Goal: Information Seeking & Learning: Learn about a topic

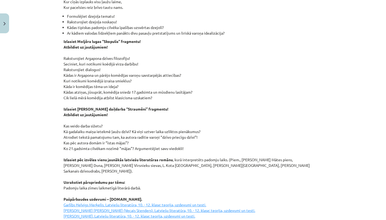
scroll to position [711, 0]
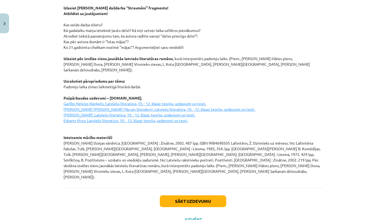
click at [202, 195] on button "Sākt uzdevumu" at bounding box center [193, 201] width 67 height 12
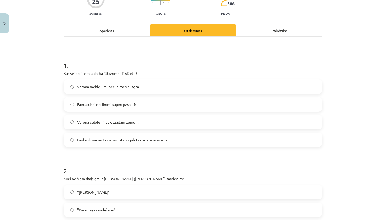
scroll to position [53, 0]
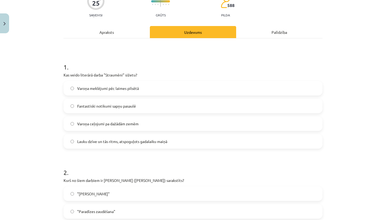
click at [119, 35] on div "Apraksts" at bounding box center [107, 32] width 86 height 12
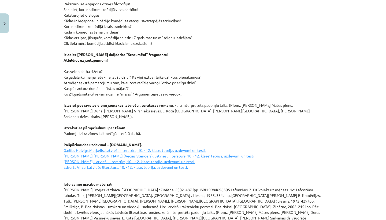
scroll to position [711, 0]
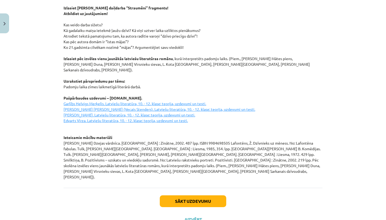
click at [218, 195] on button "Sākt uzdevumu" at bounding box center [193, 201] width 67 height 12
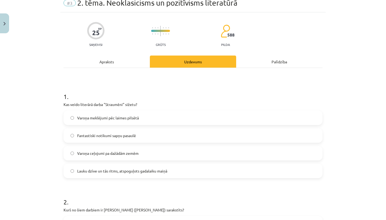
scroll to position [0, 0]
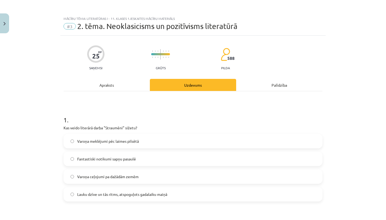
click at [115, 86] on div "Apraksts" at bounding box center [107, 85] width 86 height 12
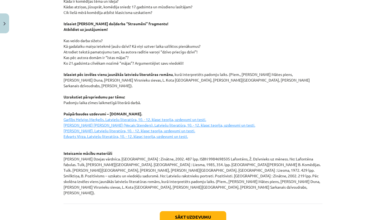
scroll to position [711, 0]
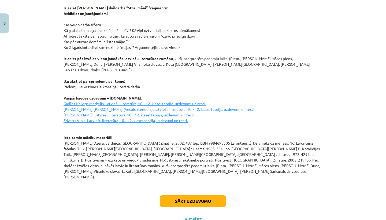
click at [107, 109] on u "[PERSON_NAME]. Latviešu literatūra, 10. - 12. klase: teorija, uzdevumi un testi…" at bounding box center [160, 112] width 192 height 22
click at [196, 195] on button "Sākt uzdevumu" at bounding box center [193, 201] width 67 height 12
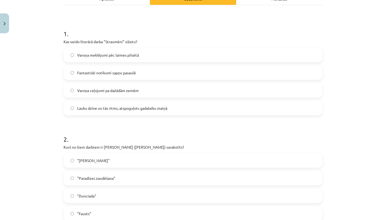
scroll to position [82, 0]
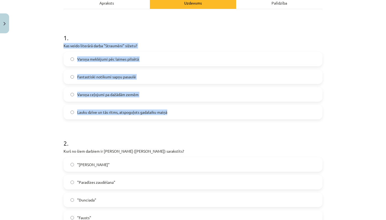
drag, startPoint x: 61, startPoint y: 46, endPoint x: 173, endPoint y: 111, distance: 129.7
copy div "Kas veido literārā darba "Straumēni" sižetu? Varoņa meklējumi pēc laimes pilsēt…"
click at [172, 111] on label "Lauku dzīve un tās ritms, atspoguļots gadalaiku maiņā" at bounding box center [193, 111] width 258 height 13
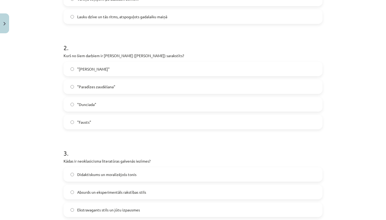
scroll to position [177, 0]
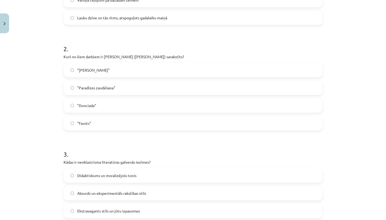
click at [163, 106] on label ""Dunciada"" at bounding box center [193, 105] width 258 height 13
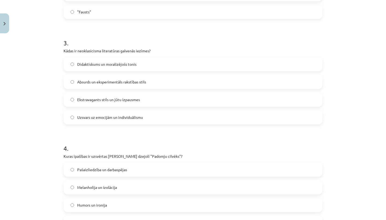
scroll to position [289, 0]
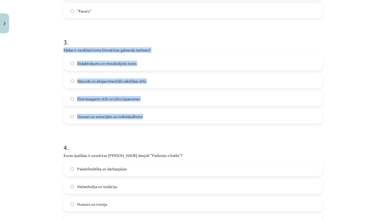
drag, startPoint x: 59, startPoint y: 50, endPoint x: 159, endPoint y: 119, distance: 121.4
click at [160, 119] on div "25 XP Saņemsi Grūts 588 pilda Apraksts Uzdevums Palīdzība 1 . Kas veido literār…" at bounding box center [193, 65] width 266 height 636
copy div "Kādas ir neoklasicisma literatūras galvenās iezīmes? Didaktiskums un moralizējo…"
click at [175, 64] on label "Didaktiskums un moralizējošs tonis" at bounding box center [193, 63] width 258 height 13
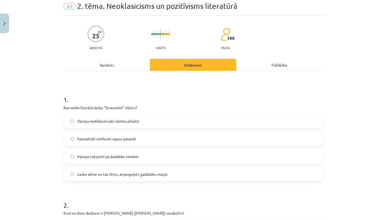
scroll to position [0, 0]
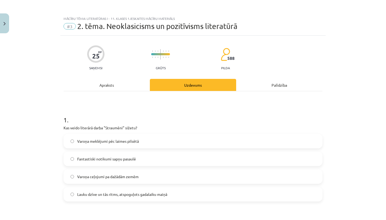
click at [114, 84] on div "Apraksts" at bounding box center [107, 85] width 86 height 12
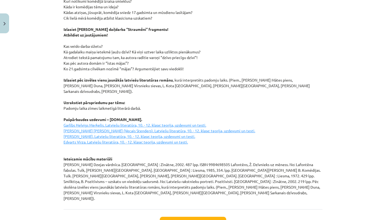
scroll to position [711, 0]
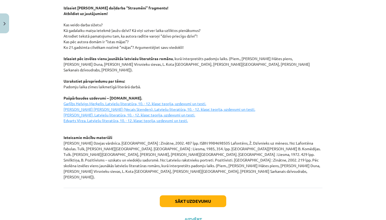
click at [216, 195] on button "Sākt uzdevumu" at bounding box center [193, 201] width 67 height 12
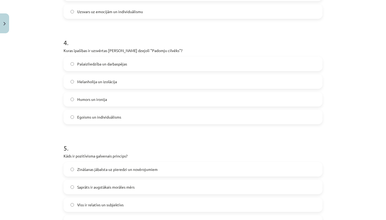
scroll to position [402, 0]
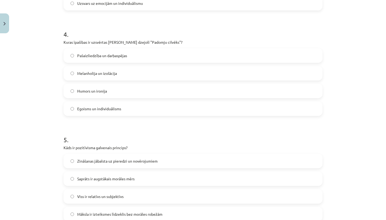
click at [120, 56] on span "Pašaizliedzība un darbaspējas" at bounding box center [102, 56] width 50 height 6
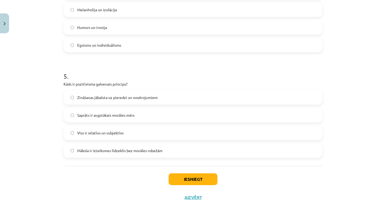
click at [103, 100] on label "Zināšanas jābalsta uz pieredzi un novērojumiem" at bounding box center [193, 97] width 258 height 13
click at [183, 179] on button "Iesniegt" at bounding box center [193, 179] width 49 height 12
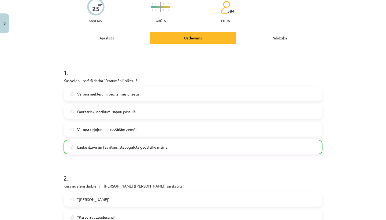
scroll to position [483, 0]
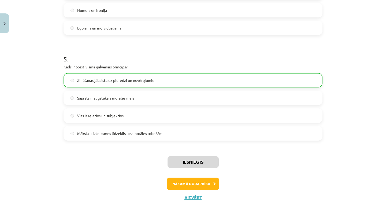
click at [203, 186] on button "Nākamā nodarbība" at bounding box center [193, 184] width 53 height 12
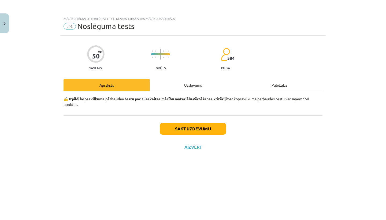
click at [184, 133] on button "Sākt uzdevumu" at bounding box center [193, 129] width 67 height 12
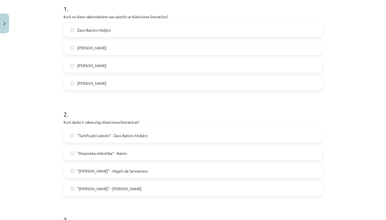
scroll to position [107, 0]
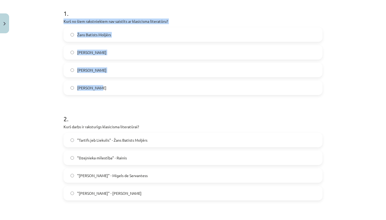
drag, startPoint x: 60, startPoint y: 22, endPoint x: 109, endPoint y: 93, distance: 86.5
copy div "Kurš no šiem rakstniekiem nav saistīts ar klasicisma literatūru? [PERSON_NAME] …"
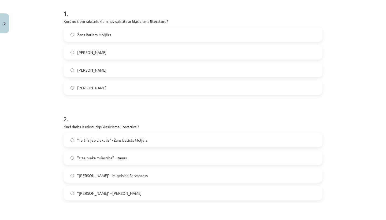
click at [133, 89] on label "[PERSON_NAME]" at bounding box center [193, 87] width 258 height 13
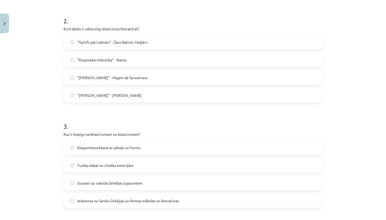
scroll to position [203, 0]
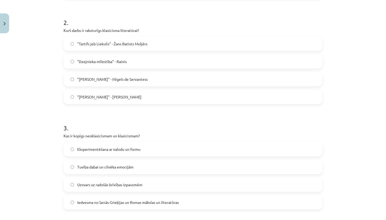
click at [184, 48] on label ""Tartifs jeb Liekulis" - Žans Batists Moljērs" at bounding box center [193, 43] width 258 height 13
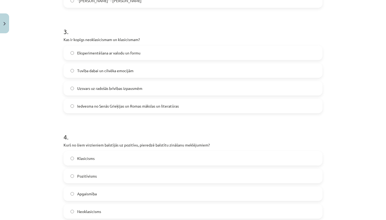
scroll to position [295, 0]
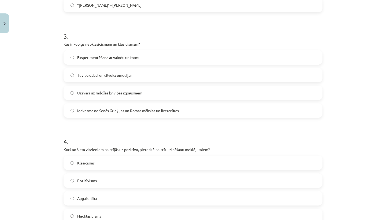
click at [157, 115] on label "Iedvesma no Senās Grieķijas un Romas mākslas un literatūras" at bounding box center [193, 110] width 258 height 13
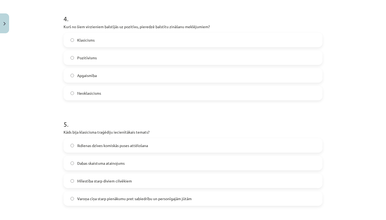
scroll to position [418, 0]
click at [111, 53] on label "Pozitīvisms" at bounding box center [193, 57] width 258 height 13
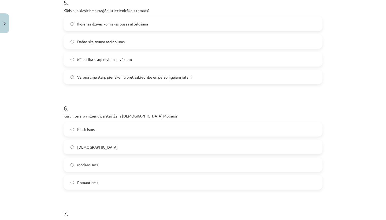
scroll to position [533, 0]
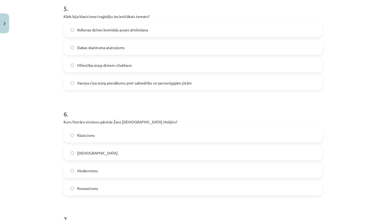
click at [158, 84] on span "Varoņa cīņa starp pienākumu pret sabiedrību un personīgajām jūtām" at bounding box center [134, 83] width 115 height 6
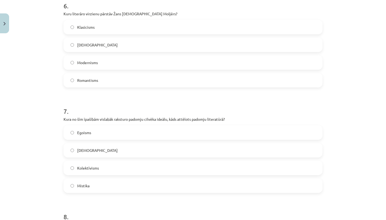
scroll to position [640, 0]
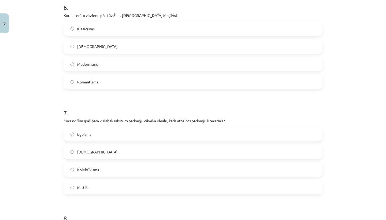
click at [122, 32] on label "Klasicisms" at bounding box center [193, 28] width 258 height 13
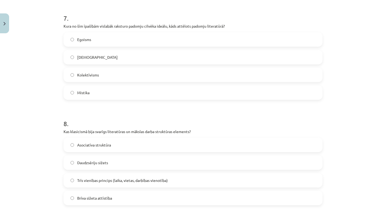
scroll to position [731, 0]
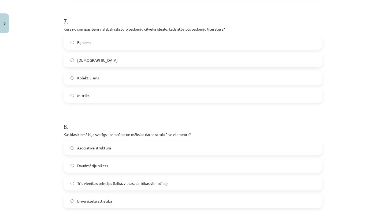
click at [118, 41] on label "Egoisms" at bounding box center [193, 42] width 258 height 13
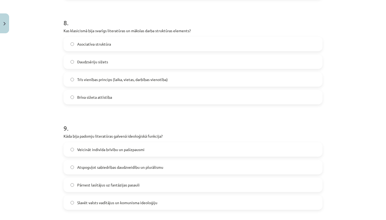
scroll to position [837, 0]
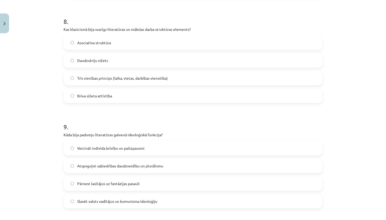
click at [222, 82] on label "Trīs vienības princips (laika, vietas, darbības vienotība)" at bounding box center [193, 77] width 258 height 13
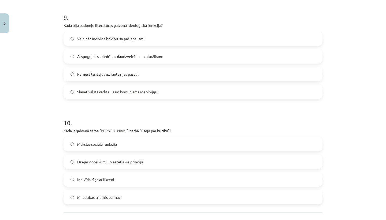
scroll to position [943, 0]
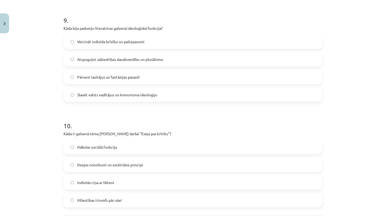
click at [144, 62] on span "Atspoguļot sabiedrības daudzveidību un plurālismu" at bounding box center [120, 60] width 86 height 6
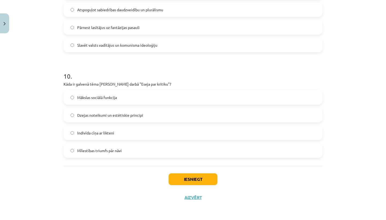
click at [143, 116] on label "Dzejas noteikumi un estētiskie principi" at bounding box center [193, 114] width 258 height 13
click at [186, 176] on button "Iesniegt" at bounding box center [193, 179] width 49 height 12
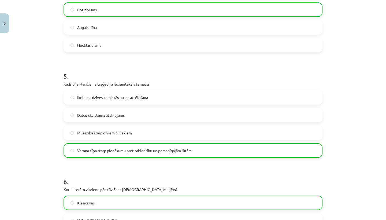
scroll to position [1010, 0]
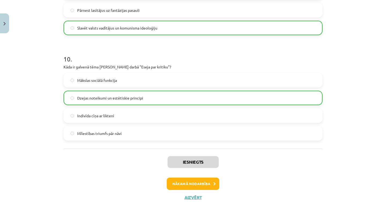
click at [193, 186] on button "Nākamā nodarbība" at bounding box center [193, 184] width 53 height 12
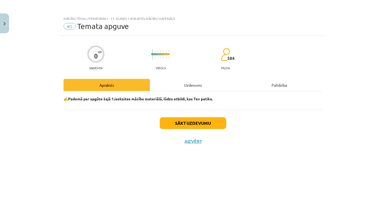
click at [179, 123] on button "Sākt uzdevumu" at bounding box center [193, 123] width 67 height 12
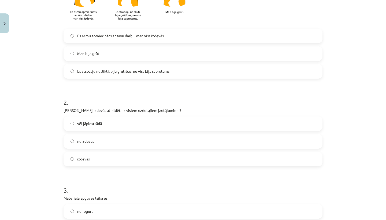
scroll to position [177, 0]
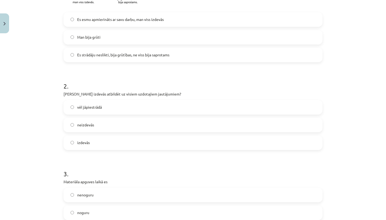
click at [230, 22] on label "Es esmu apmierināts ar savu darbu, man viss izdevās" at bounding box center [193, 19] width 258 height 13
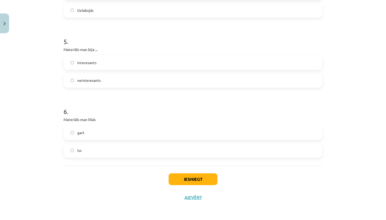
click at [165, 155] on label "īss" at bounding box center [193, 150] width 258 height 13
click at [199, 177] on button "Iesniegt" at bounding box center [193, 179] width 49 height 12
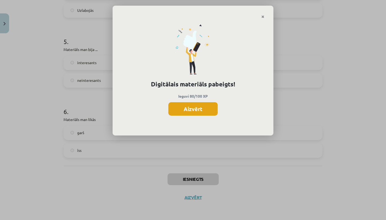
click at [189, 110] on button "Aizvērt" at bounding box center [193, 108] width 49 height 13
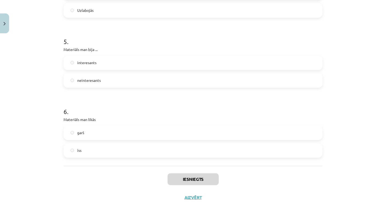
click at [195, 198] on button "Aizvērt" at bounding box center [193, 197] width 20 height 5
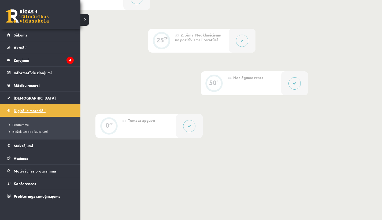
click at [17, 110] on span "Digitālie materiāli" at bounding box center [30, 110] width 32 height 5
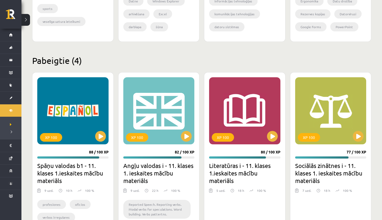
scroll to position [483, 0]
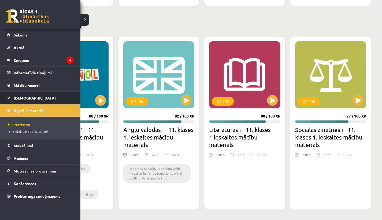
click at [14, 100] on span "[DEMOGRAPHIC_DATA]" at bounding box center [35, 98] width 42 height 5
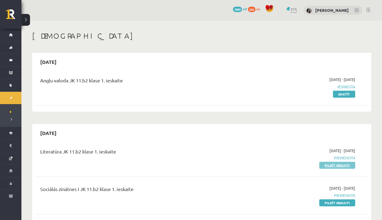
click at [332, 164] on link "Pildīt ieskaiti" at bounding box center [338, 165] width 36 height 7
